Goal: Task Accomplishment & Management: Use online tool/utility

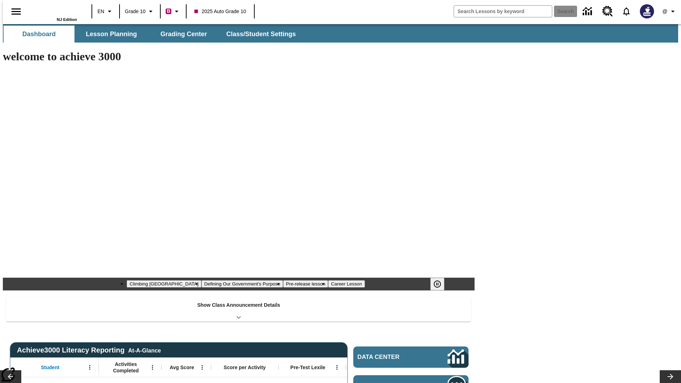
type input "-1"
click at [181, 34] on button "Grading Center" at bounding box center [183, 34] width 71 height 17
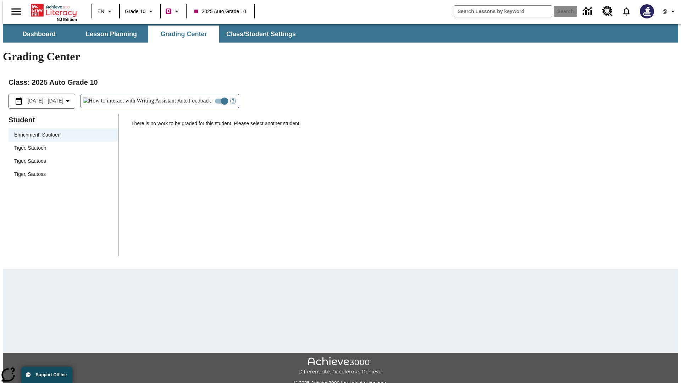
click at [61, 144] on span "Tiger, Sautoen" at bounding box center [63, 147] width 99 height 7
click at [232, 99] on icon "Open Help for Writing Assistant" at bounding box center [233, 101] width 2 height 4
